Goal: Task Accomplishment & Management: Use online tool/utility

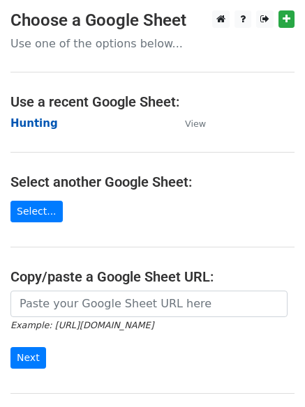
click at [20, 128] on strong "Hunting" at bounding box center [33, 123] width 47 height 13
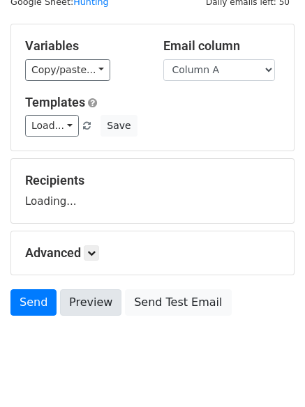
scroll to position [79, 0]
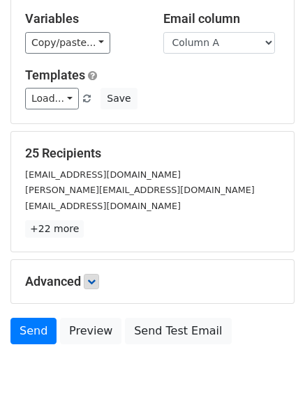
click at [93, 283] on icon at bounding box center [91, 281] width 8 height 8
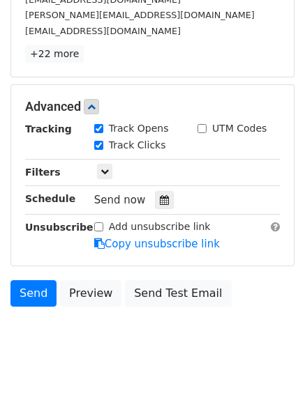
scroll to position [254, 0]
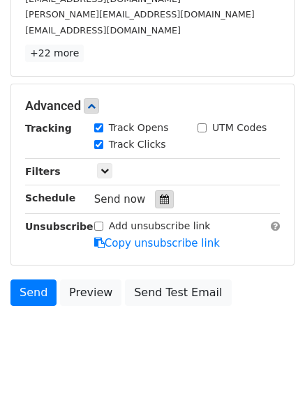
click at [160, 200] on icon at bounding box center [164, 199] width 9 height 10
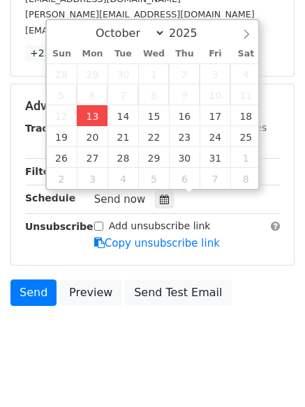
type input "2025-10-13 12:03"
type input "03"
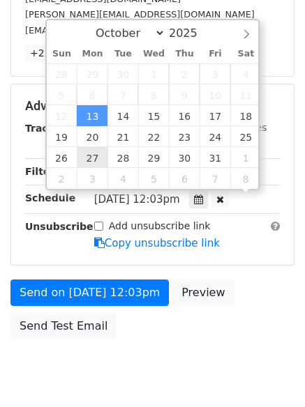
scroll to position [1, 0]
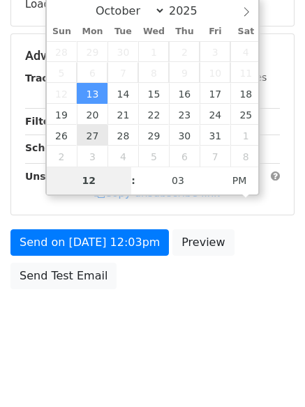
type input "4"
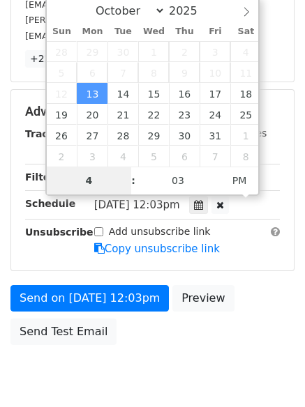
scroll to position [254, 0]
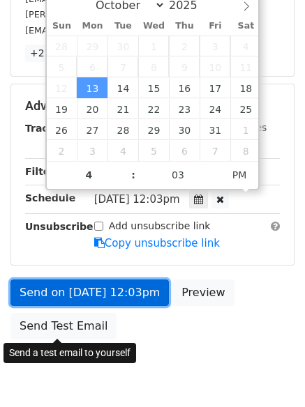
type input "2025-10-13 16:03"
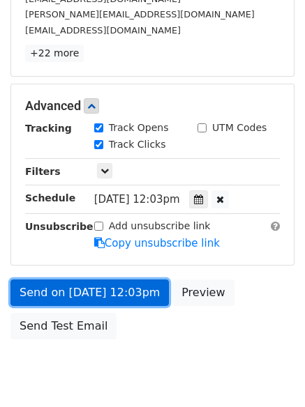
click at [98, 292] on link "Send on Oct 13 at 12:03pm" at bounding box center [89, 292] width 158 height 26
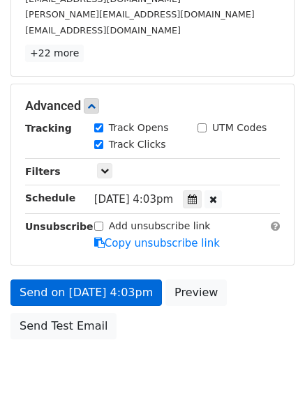
scroll to position [249, 0]
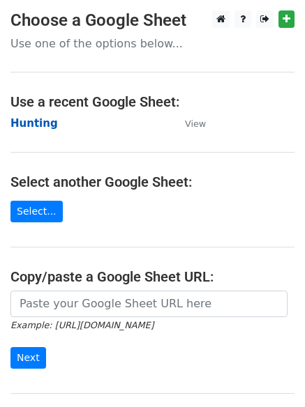
click at [20, 118] on strong "Hunting" at bounding box center [33, 123] width 47 height 13
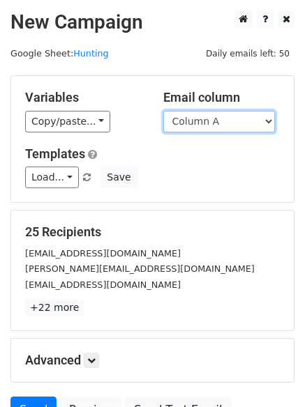
drag, startPoint x: 216, startPoint y: 121, endPoint x: 216, endPoint y: 130, distance: 8.4
click at [216, 121] on select "Column A Column B Column C Column D Column E Column F" at bounding box center [218, 122] width 111 height 22
select select "Column B"
click at [163, 111] on select "Column A Column B Column C Column D Column E Column F" at bounding box center [218, 122] width 111 height 22
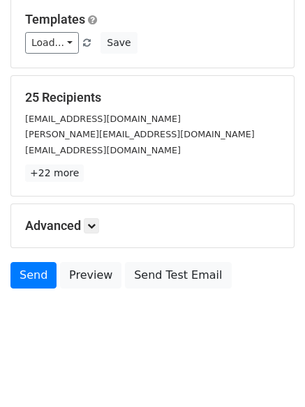
click at [84, 223] on h5 "Advanced" at bounding box center [152, 225] width 254 height 15
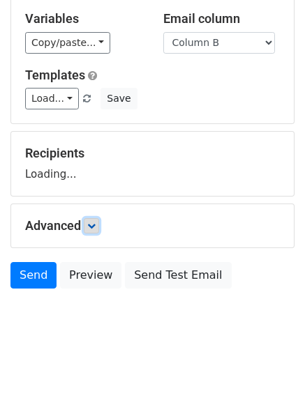
drag, startPoint x: 98, startPoint y: 225, endPoint x: 125, endPoint y: 220, distance: 27.6
click at [99, 225] on link at bounding box center [91, 225] width 15 height 15
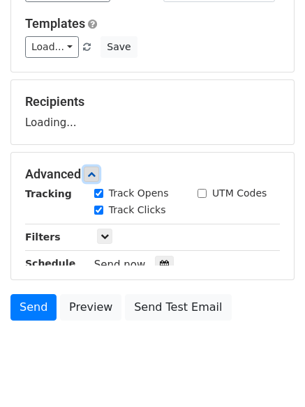
scroll to position [187, 0]
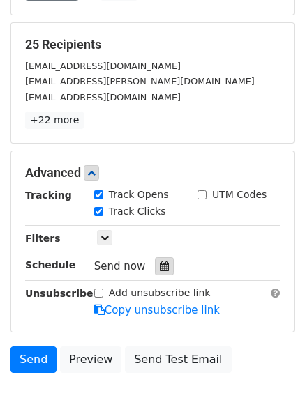
click at [160, 268] on icon at bounding box center [164, 266] width 9 height 10
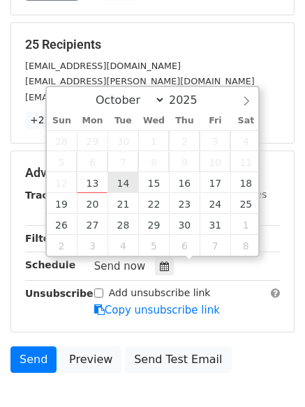
type input "2025-10-14 12:00"
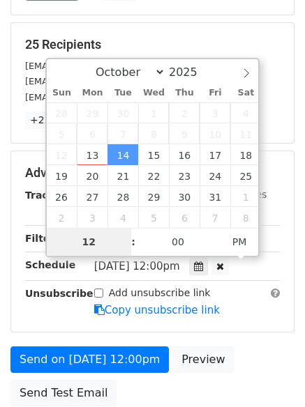
type input "5"
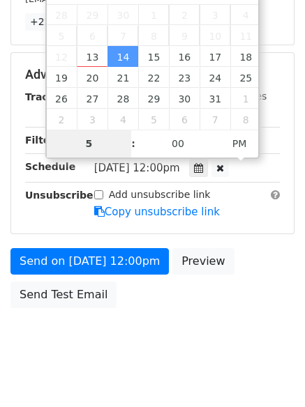
scroll to position [305, 0]
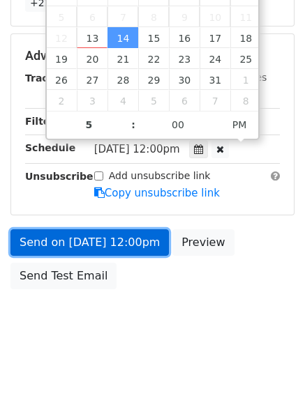
type input "2025-10-14 17:00"
click at [91, 243] on link "Send on Oct 14 at 12:00pm" at bounding box center [89, 242] width 158 height 26
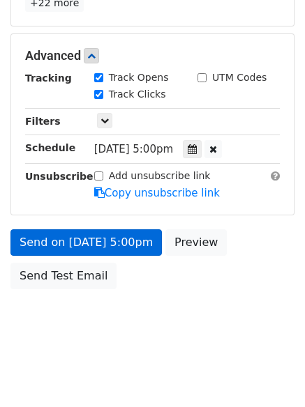
scroll to position [249, 0]
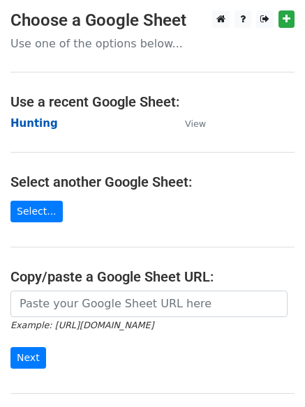
click at [39, 123] on strong "Hunting" at bounding box center [33, 123] width 47 height 13
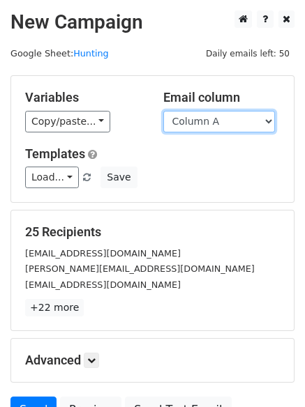
click at [222, 124] on select "Column A Column B Column C Column D Column E Column F" at bounding box center [218, 122] width 111 height 22
select select "Column C"
click at [163, 111] on select "Column A Column B Column C Column D Column E Column F" at bounding box center [218, 122] width 111 height 22
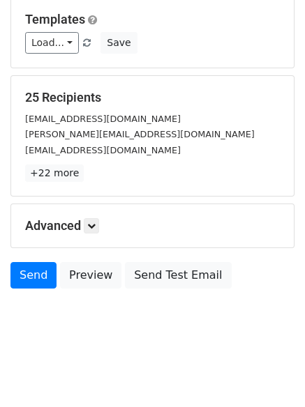
click at [97, 214] on div "Advanced Tracking Track Opens UTM Codes Track Clicks Filters Only include sprea…" at bounding box center [152, 225] width 282 height 43
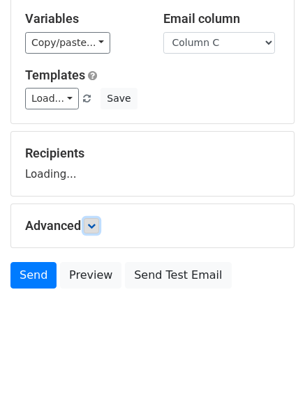
click at [95, 226] on icon at bounding box center [91, 226] width 8 height 8
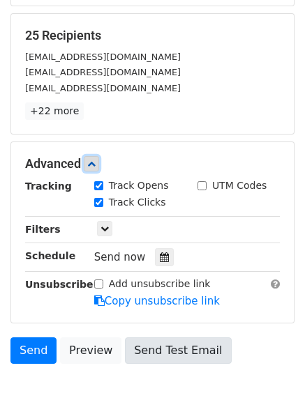
scroll to position [267, 0]
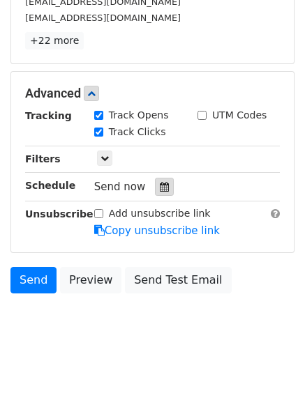
click at [155, 185] on div at bounding box center [164, 187] width 19 height 18
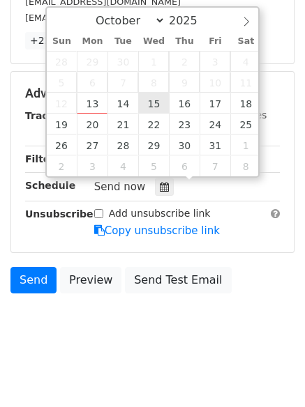
type input "2025-10-15 12:00"
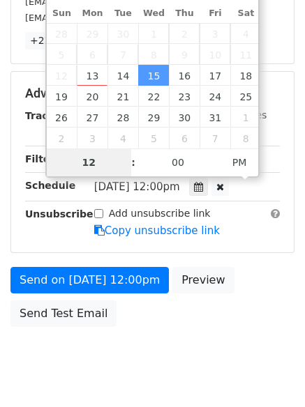
scroll to position [249, 0]
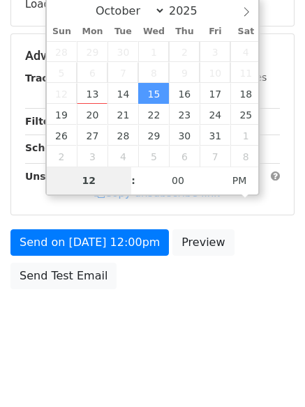
type input "6"
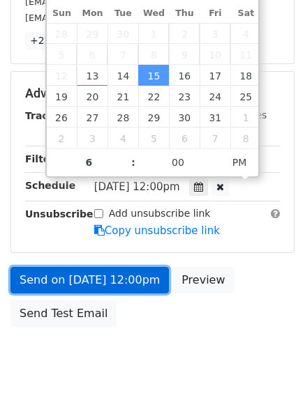
type input "2025-10-15 18:00"
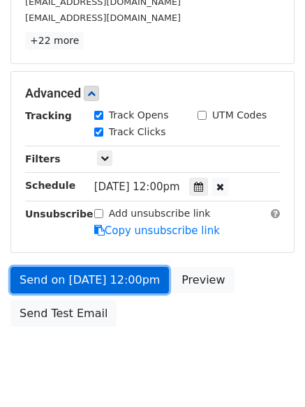
click at [95, 287] on link "Send on Oct 15 at 12:00pm" at bounding box center [89, 280] width 158 height 26
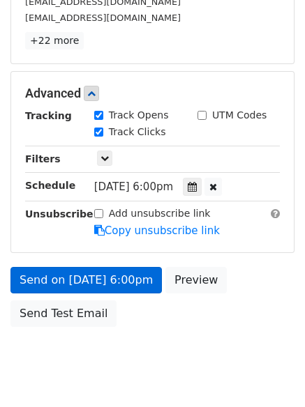
scroll to position [249, 0]
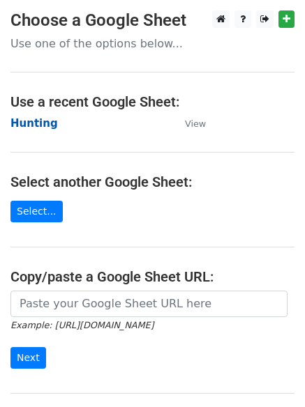
click at [36, 124] on strong "Hunting" at bounding box center [33, 123] width 47 height 13
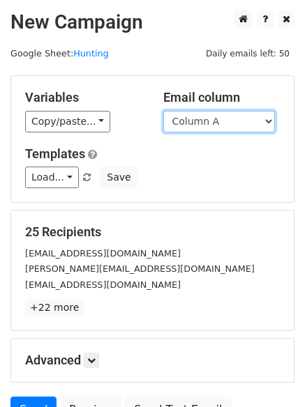
click at [207, 120] on select "Column A Column B Column C Column D Column E Column F" at bounding box center [218, 122] width 111 height 22
select select "Column D"
click at [163, 111] on select "Column A Column B Column C Column D Column E Column F" at bounding box center [218, 122] width 111 height 22
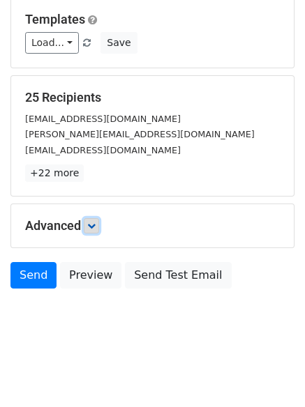
click at [99, 226] on link at bounding box center [91, 225] width 15 height 15
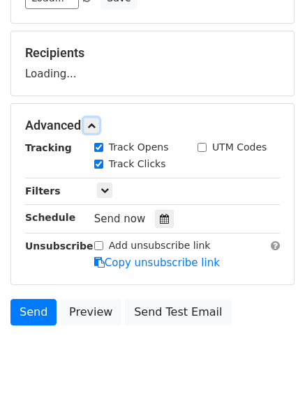
scroll to position [215, 0]
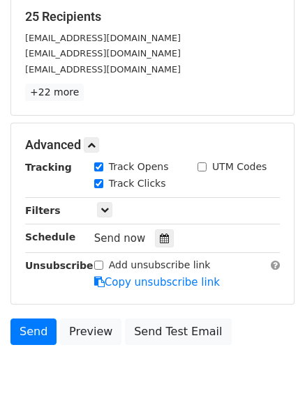
click at [167, 229] on div "Send now" at bounding box center [176, 238] width 164 height 19
click at [163, 234] on div at bounding box center [164, 238] width 19 height 18
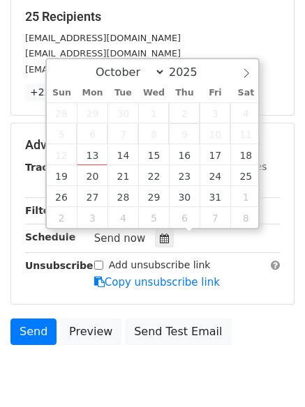
click at [190, 144] on span "9" at bounding box center [184, 133] width 31 height 21
type input "2025-10-16 12:00"
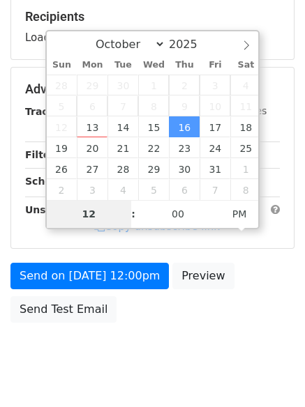
type input "7"
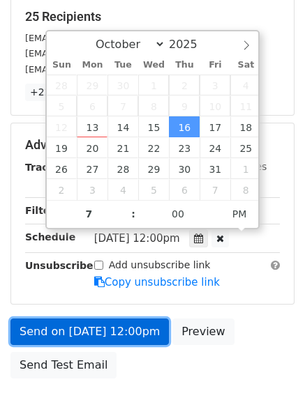
type input "2025-10-16 19:00"
click at [116, 337] on link "Send on Oct 16 at 12:00pm" at bounding box center [89, 331] width 158 height 26
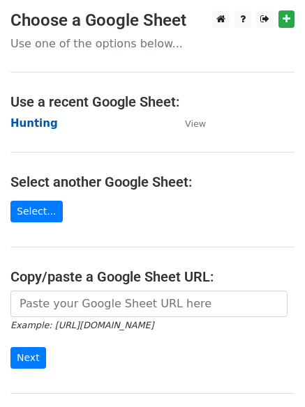
click at [24, 121] on strong "Hunting" at bounding box center [33, 123] width 47 height 13
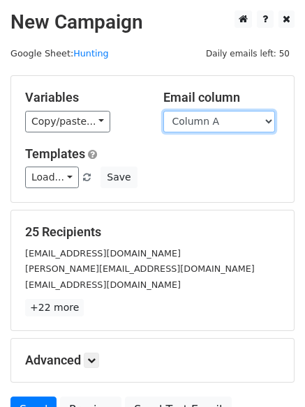
click at [213, 127] on select "Column A Column B Column C Column D Column E Column F" at bounding box center [218, 122] width 111 height 22
select select "Column E"
click at [163, 111] on select "Column A Column B Column C Column D Column E Column F" at bounding box center [218, 122] width 111 height 22
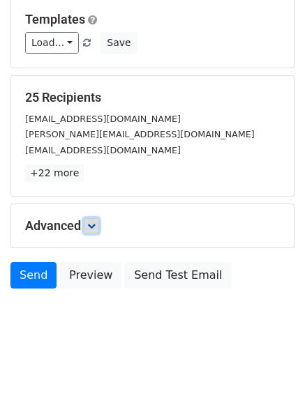
click at [89, 230] on link at bounding box center [91, 225] width 15 height 15
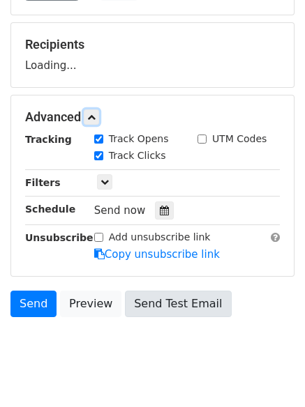
scroll to position [215, 0]
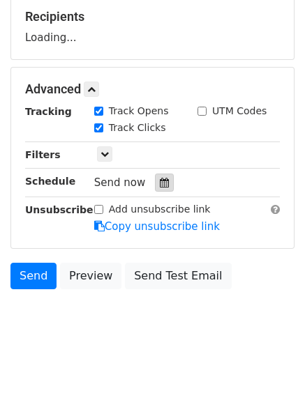
click at [160, 178] on icon at bounding box center [164, 183] width 9 height 10
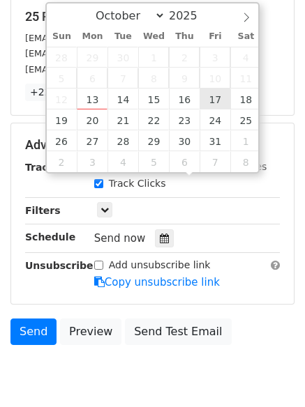
type input "[DATE] 12:00"
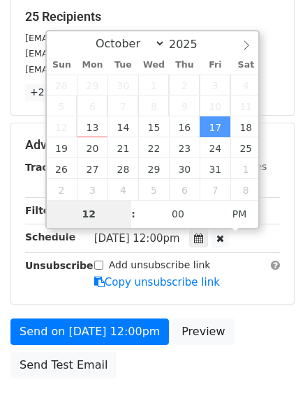
type input "8"
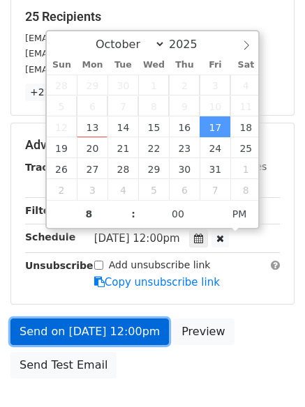
type input "2025-10-17 20:00"
click at [95, 325] on link "Send on Oct 17 at 12:00pm" at bounding box center [89, 331] width 158 height 26
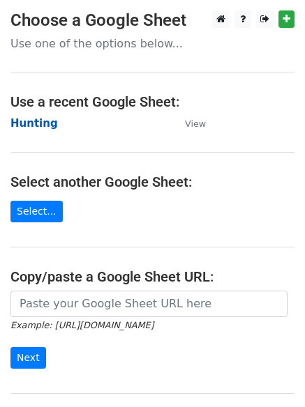
click at [33, 117] on strong "Hunting" at bounding box center [33, 123] width 47 height 13
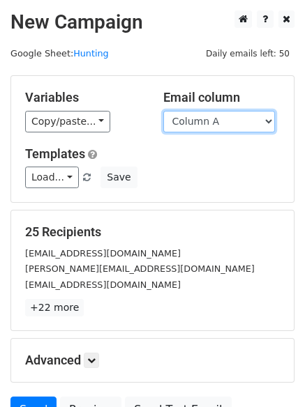
click at [236, 127] on select "Column A Column B Column C Column D Column E Column F" at bounding box center [218, 122] width 111 height 22
select select "Column F"
click at [163, 111] on select "Column A Column B Column C Column D Column E Column F" at bounding box center [218, 122] width 111 height 22
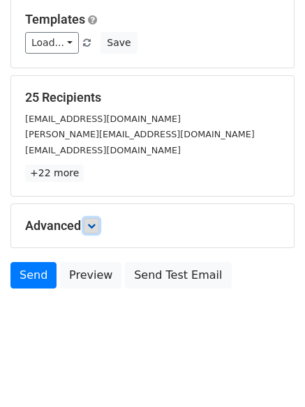
click at [92, 231] on link at bounding box center [91, 225] width 15 height 15
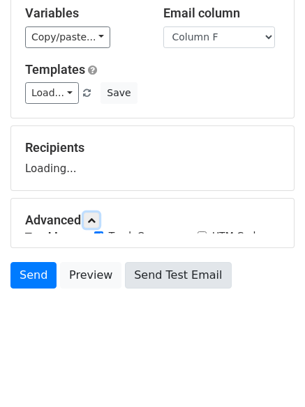
scroll to position [134, 0]
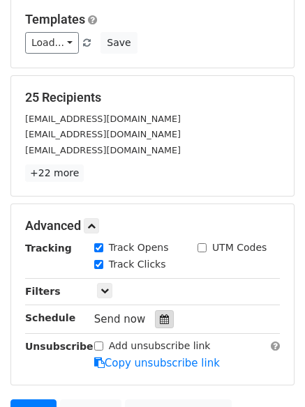
click at [155, 318] on div at bounding box center [164, 319] width 19 height 18
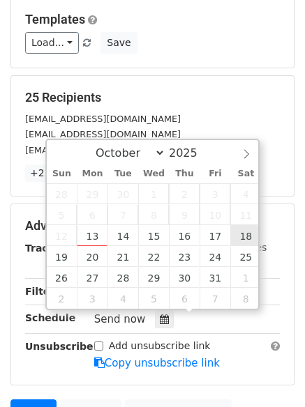
type input "[DATE] 12:00"
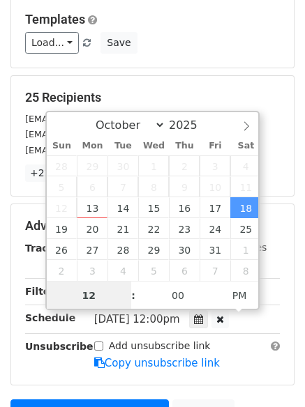
scroll to position [1, 0]
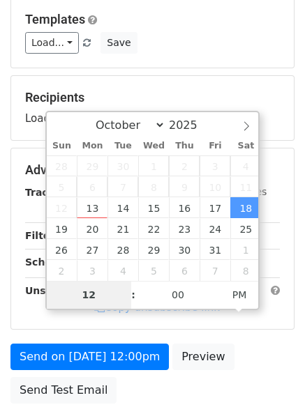
type input "9"
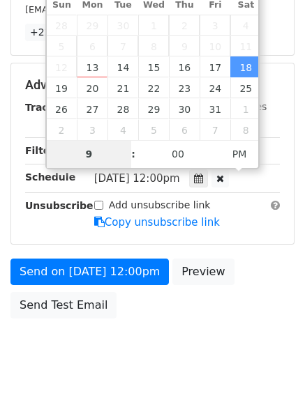
scroll to position [305, 0]
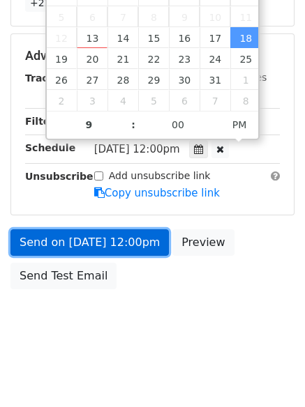
type input "[DATE] 21:00"
click at [96, 242] on link "Send on [DATE] 12:00pm" at bounding box center [89, 242] width 158 height 26
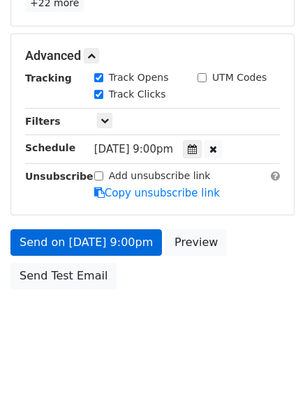
scroll to position [249, 0]
